Goal: Entertainment & Leisure: Consume media (video, audio)

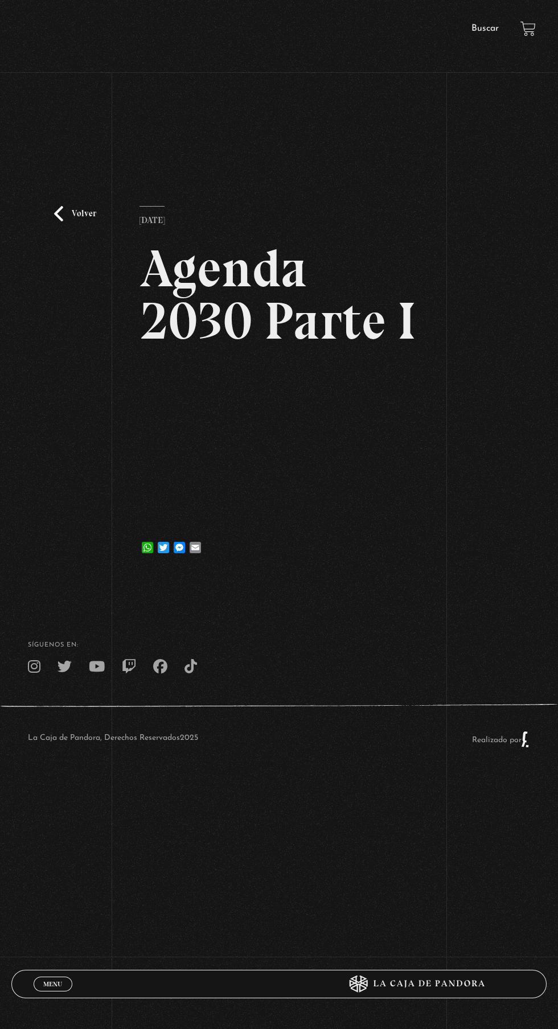
click at [59, 221] on link "Volver" at bounding box center [75, 213] width 42 height 15
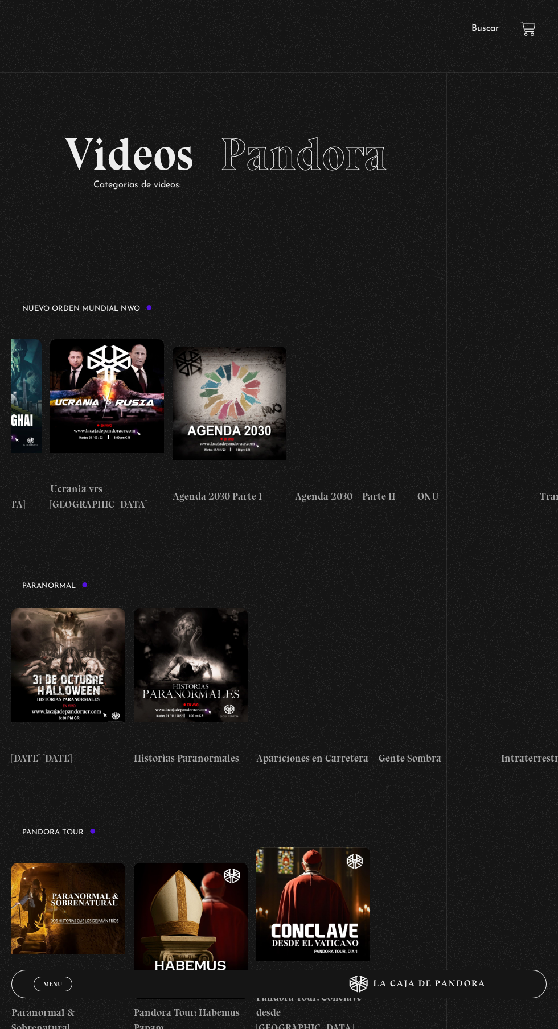
scroll to position [0, 6887]
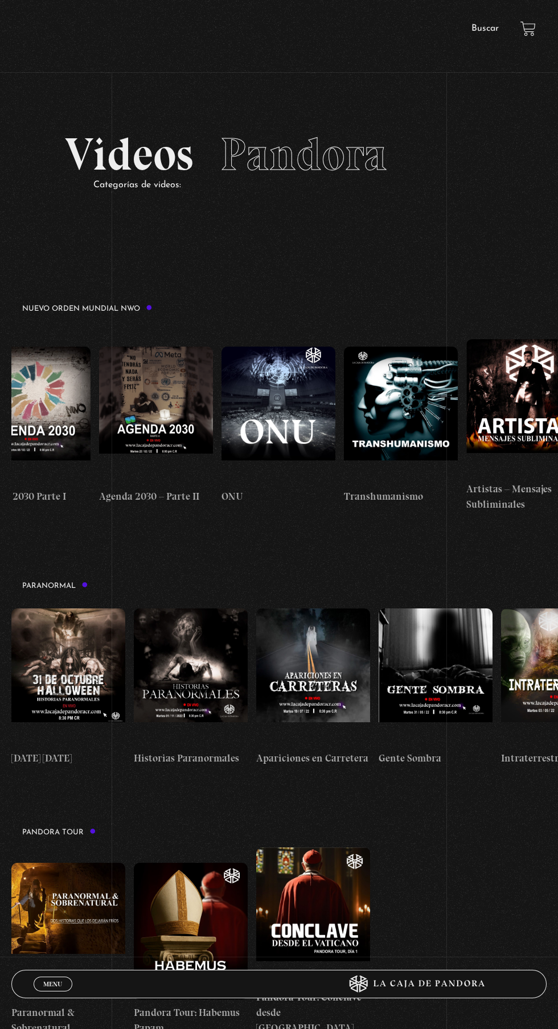
click at [161, 402] on figure at bounding box center [156, 415] width 114 height 137
